Goal: Transaction & Acquisition: Purchase product/service

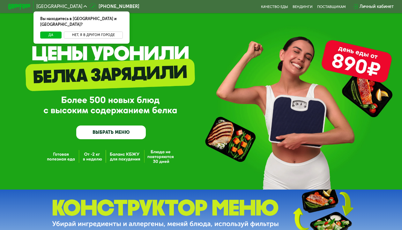
click at [79, 32] on button "Нет, я в другом городе" at bounding box center [93, 35] width 59 height 7
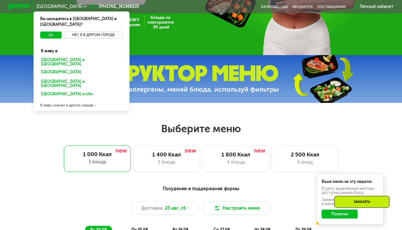
scroll to position [96, 0]
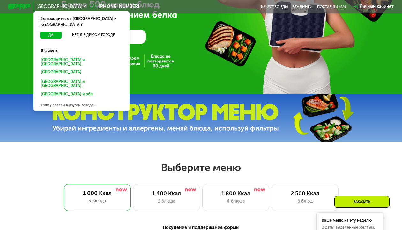
click at [82, 100] on div "Я живу совсем в другом городе" at bounding box center [82, 105] width 96 height 11
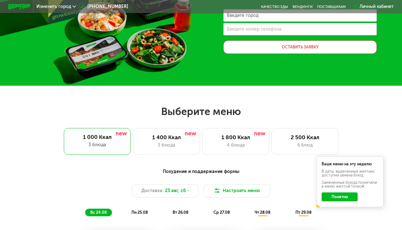
scroll to position [0, 0]
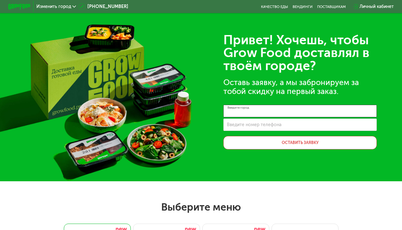
click at [288, 117] on input "Введите город" at bounding box center [300, 111] width 154 height 12
type input "*"
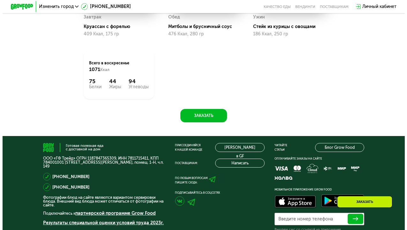
scroll to position [255, 0]
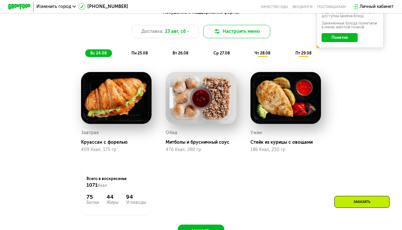
type input "**********"
click at [230, 31] on button "Настроить меню" at bounding box center [236, 31] width 67 height 13
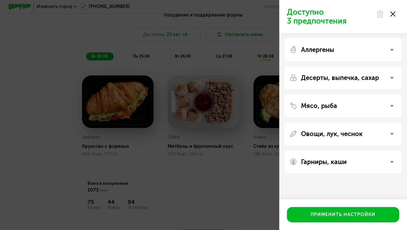
click at [345, 53] on div "Аллергены" at bounding box center [343, 50] width 107 height 8
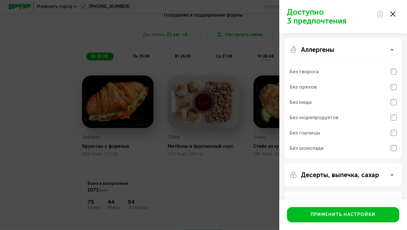
click at [345, 53] on div "Аллергены" at bounding box center [343, 50] width 107 height 8
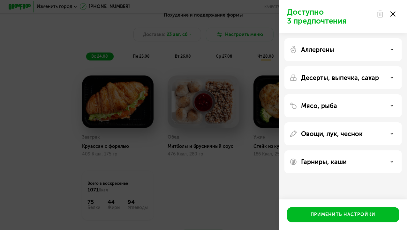
click at [343, 94] on div "Десерты, выпечка, сахар" at bounding box center [342, 105] width 117 height 23
click at [339, 74] on p "Десерты, выпечка, сахар" at bounding box center [340, 78] width 78 height 8
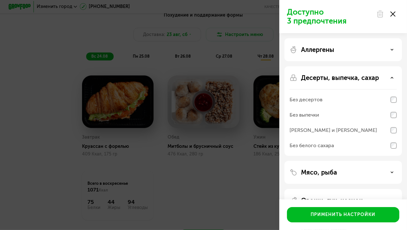
click at [315, 98] on div "Без десертов" at bounding box center [306, 100] width 33 height 8
click at [304, 149] on div "Без белого сахара" at bounding box center [312, 146] width 44 height 8
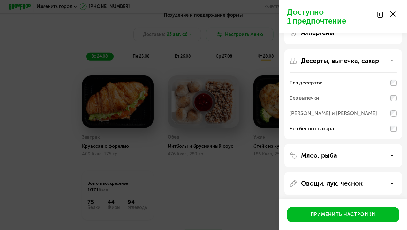
scroll to position [47, 0]
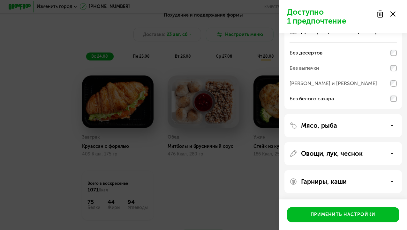
click at [311, 142] on div "Мясо, рыба" at bounding box center [342, 153] width 117 height 23
click at [311, 126] on p "Мясо, рыба" at bounding box center [319, 126] width 36 height 8
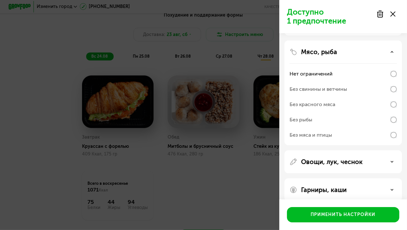
scroll to position [129, 0]
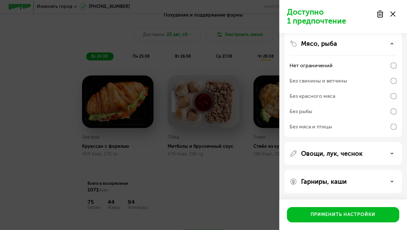
click at [321, 170] on div "Овощи, лук, чеснок" at bounding box center [342, 181] width 117 height 23
click at [320, 155] on p "Овощи, лук, чеснок" at bounding box center [332, 154] width 62 height 8
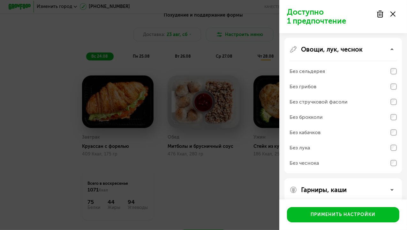
scroll to position [241, 0]
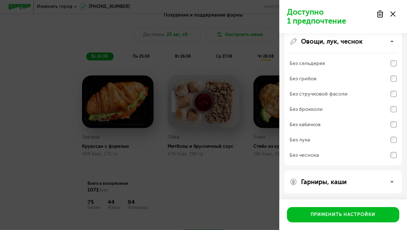
click at [339, 184] on p "Гарниры, каши" at bounding box center [324, 182] width 46 height 8
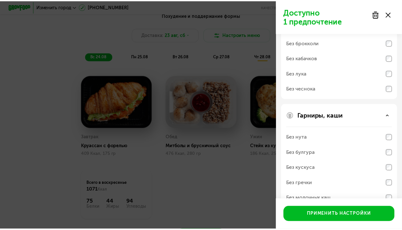
scroll to position [323, 0]
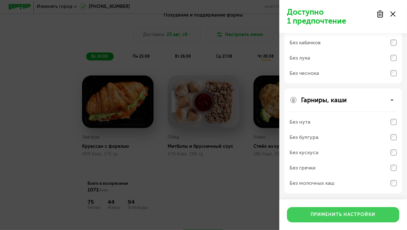
click at [333, 214] on div "Применить настройки" at bounding box center [343, 215] width 65 height 6
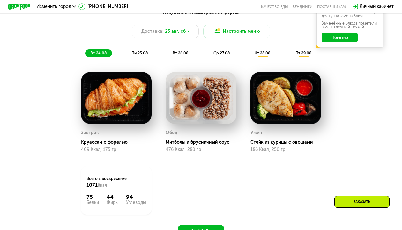
click at [337, 38] on button "Понятно" at bounding box center [340, 37] width 36 height 9
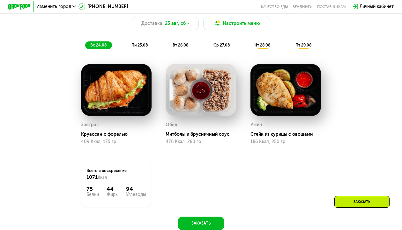
scroll to position [255, 0]
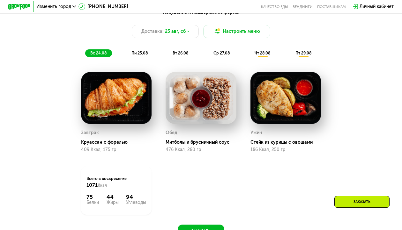
click at [147, 47] on div "Похудение и поддержание формы Доставка: [DATE] Настроить меню вс 24.08 пн 25.08…" at bounding box center [201, 33] width 331 height 48
click at [143, 61] on div "Похудение и поддержание формы Доставка: [DATE] Настроить меню вс 24.08 пн 25.08…" at bounding box center [201, 33] width 337 height 55
click at [139, 56] on span "пн 25.08" at bounding box center [140, 53] width 16 height 5
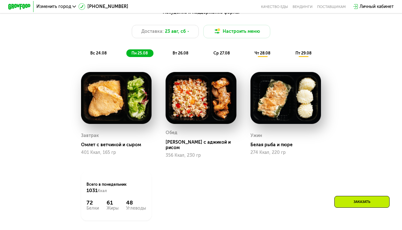
click at [208, 56] on div "вт 26.08" at bounding box center [221, 53] width 27 height 8
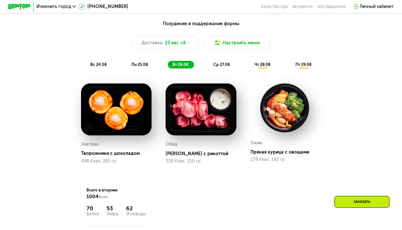
scroll to position [196, 0]
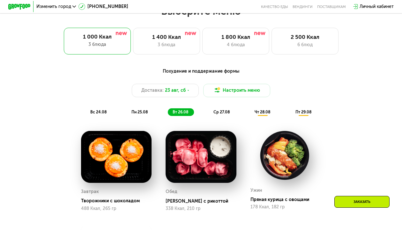
click at [94, 111] on div "Похудение и поддержание формы Доставка: [DATE] Настроить меню вс 24.08 пн 25.08…" at bounding box center [201, 92] width 331 height 48
click at [98, 115] on span "вс 24.08" at bounding box center [98, 112] width 16 height 5
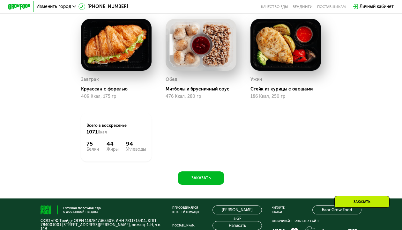
scroll to position [324, 0]
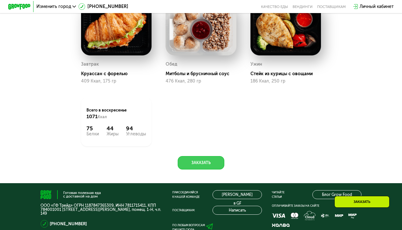
click at [192, 170] on button "Заказать" at bounding box center [201, 162] width 47 height 13
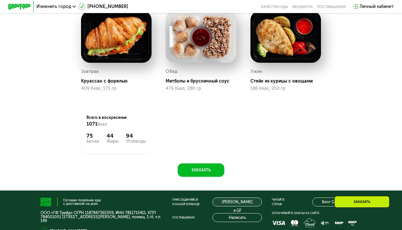
scroll to position [356, 0]
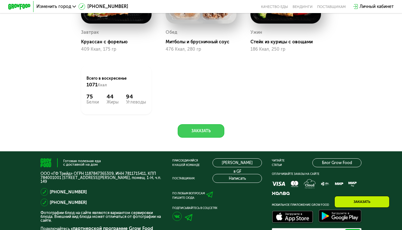
click at [202, 138] on button "Заказать" at bounding box center [201, 131] width 47 height 13
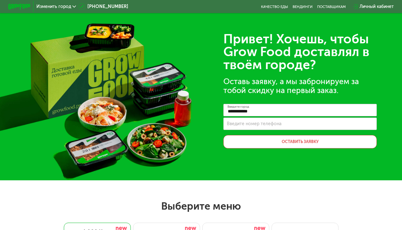
scroll to position [0, 0]
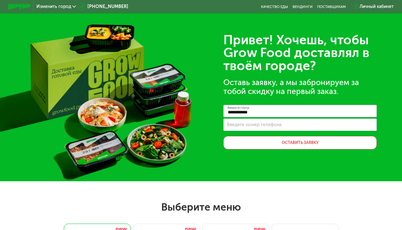
click at [53, 4] on span "Изменить город" at bounding box center [53, 6] width 35 height 4
